Goal: Transaction & Acquisition: Obtain resource

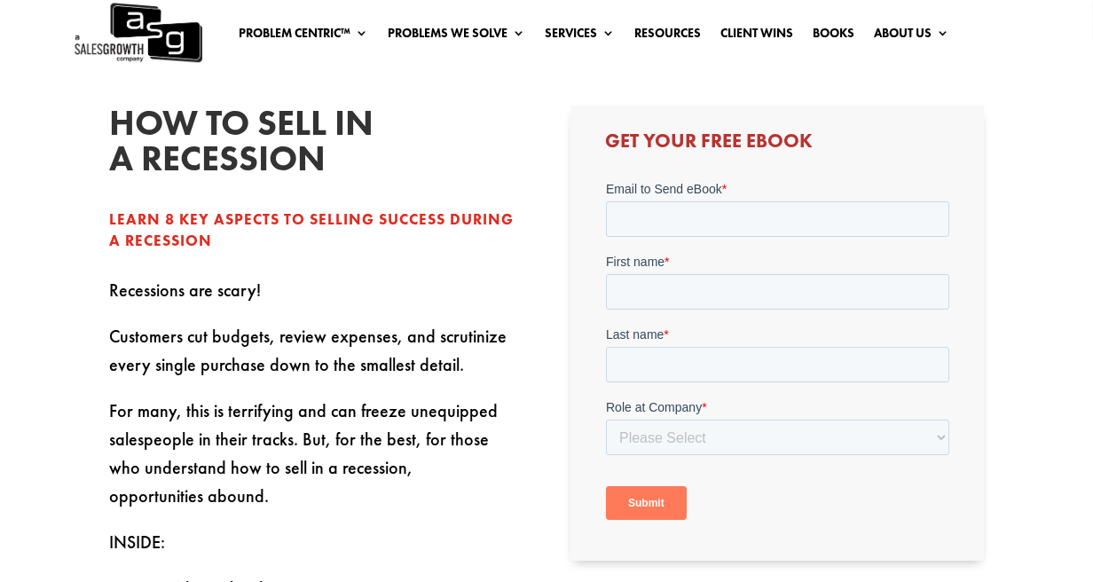
scroll to position [355, 0]
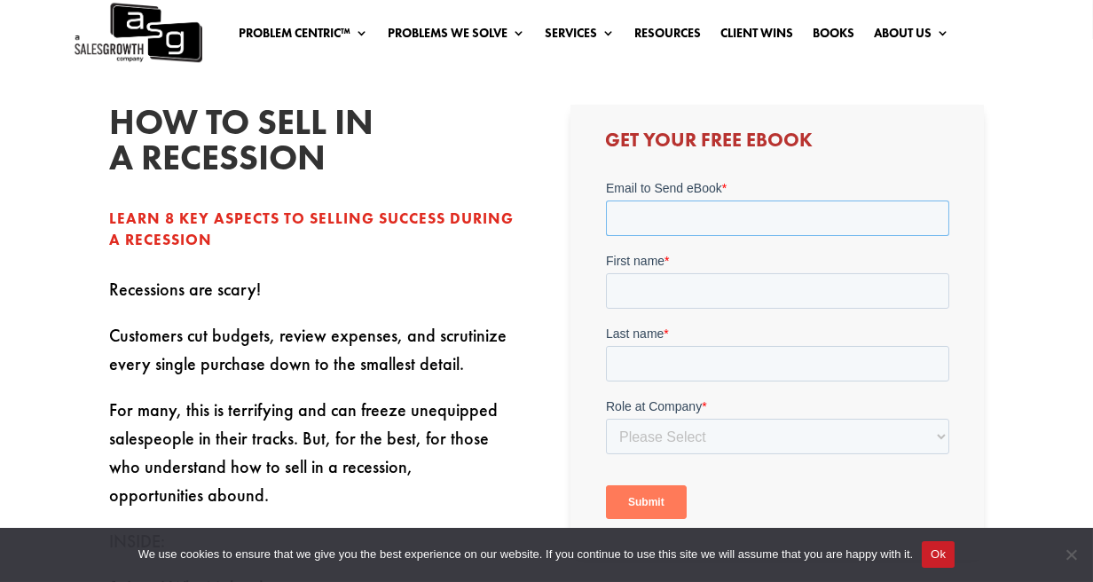
click at [649, 228] on input "Email to Send eBook *" at bounding box center [776, 217] width 343 height 35
type input "[PERSON_NAME][EMAIL_ADDRESS][DOMAIN_NAME]"
type input "[PERSON_NAME]"
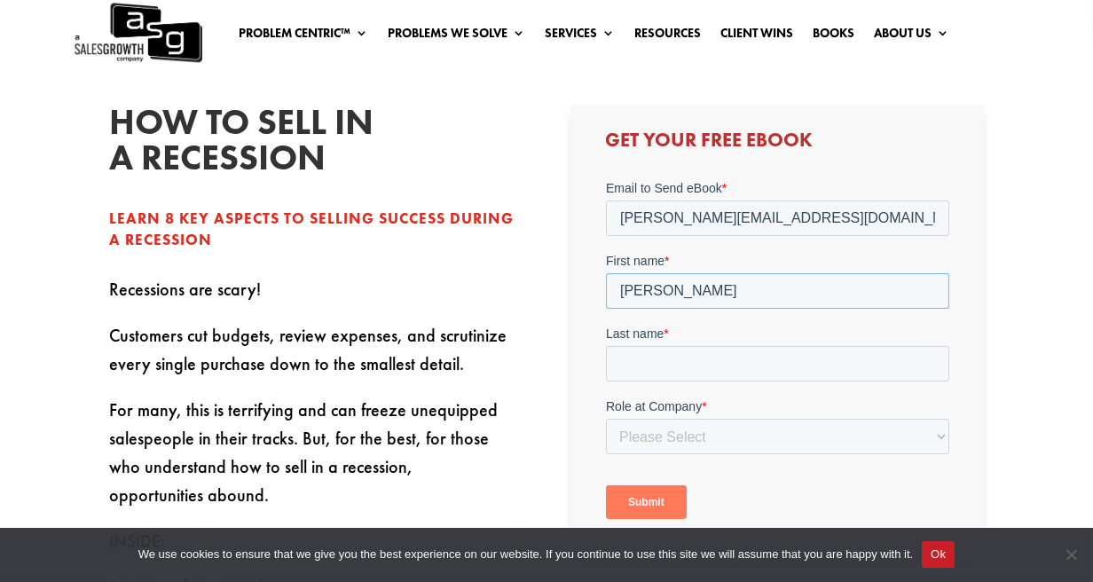
type input "[PERSON_NAME]"
click at [684, 428] on select "Please Select C-Level (CRO, CSO, etc) Senior Leadership (VP of Sales, VP of Ena…" at bounding box center [776, 435] width 343 height 35
select select "C-Level (CRO, CSO, etc)"
click at [605, 418] on select "Please Select C-Level (CRO, CSO, etc) Senior Leadership (VP of Sales, VP of Ena…" at bounding box center [776, 435] width 343 height 35
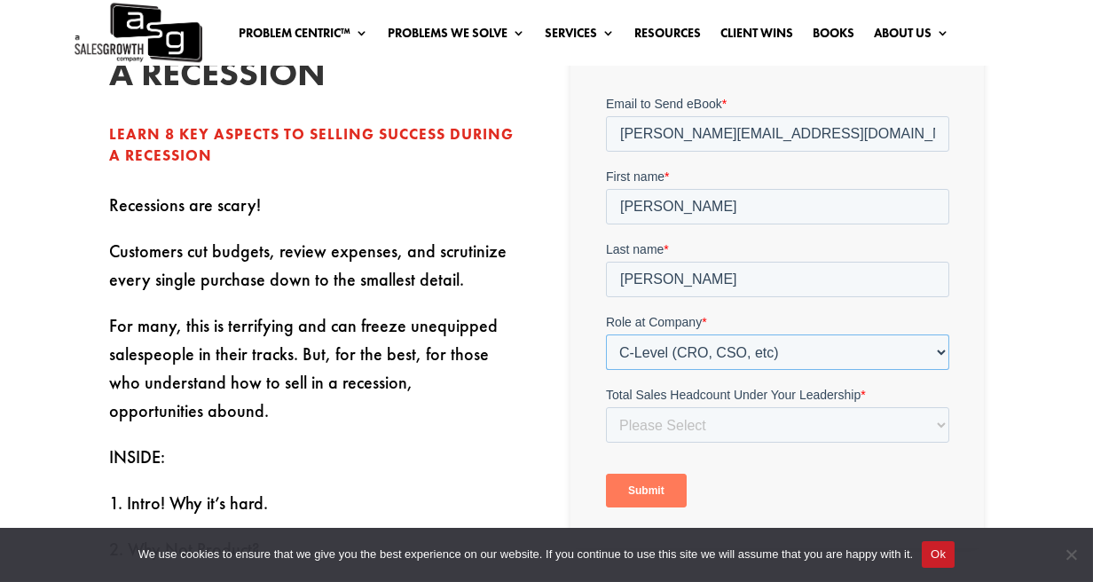
scroll to position [444, 0]
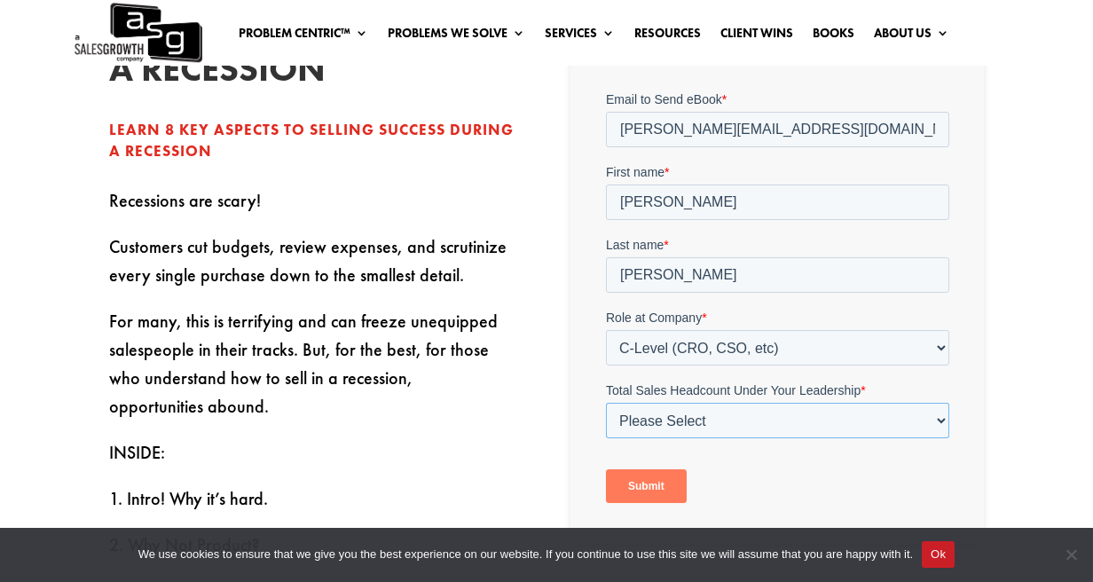
click at [630, 428] on select "Please Select Just Me 1-9 [PHONE_NUMBER] [PHONE_NUMBER]+" at bounding box center [776, 419] width 343 height 35
select select "Just Me"
click at [605, 402] on select "Please Select Just Me 1-9 [PHONE_NUMBER] [PHONE_NUMBER]+" at bounding box center [776, 419] width 343 height 35
click at [640, 486] on input "Submit" at bounding box center [645, 485] width 81 height 34
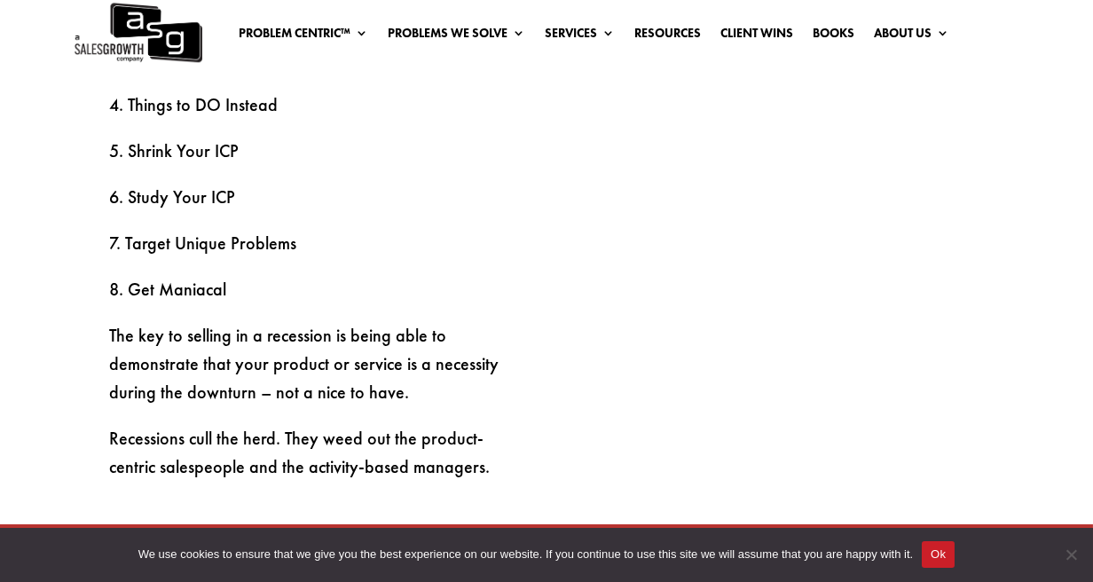
scroll to position [1065, 0]
